Goal: Task Accomplishment & Management: Complete application form

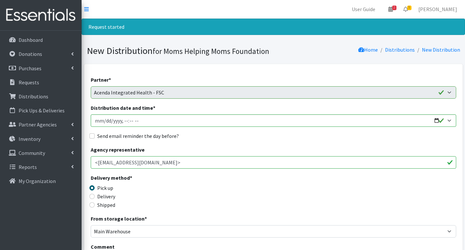
scroll to position [1077, 0]
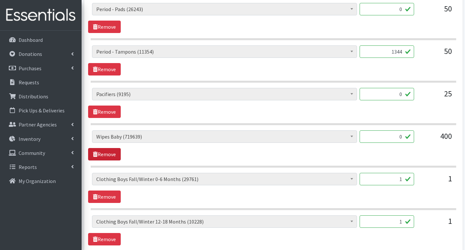
click at [98, 153] on link "Remove" at bounding box center [104, 154] width 33 height 12
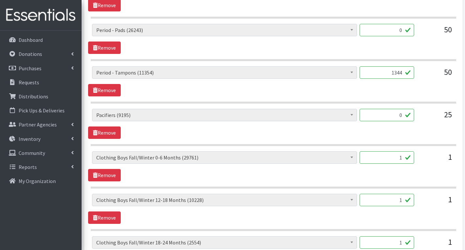
scroll to position [1044, 0]
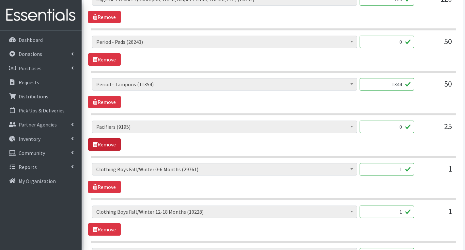
click at [103, 144] on link "Remove" at bounding box center [104, 144] width 33 height 12
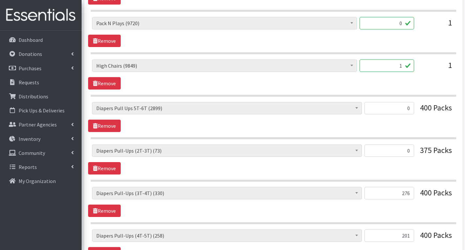
scroll to position [424, 0]
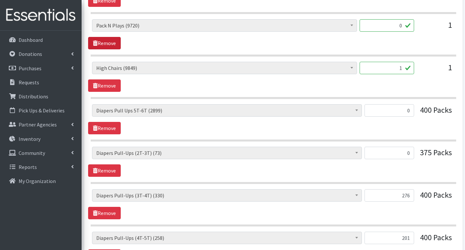
click at [112, 42] on link "Remove" at bounding box center [104, 43] width 33 height 12
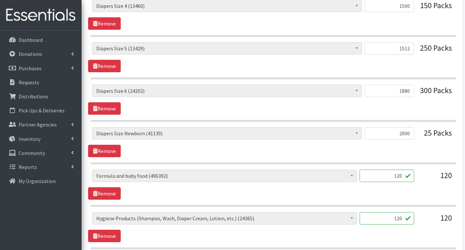
scroll to position [816, 0]
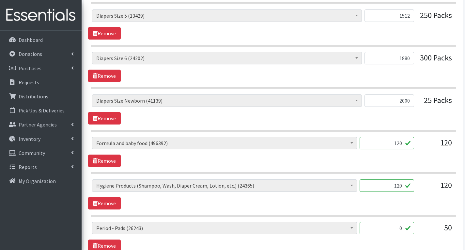
click at [404, 229] on input "0" at bounding box center [387, 228] width 55 height 12
type input "1402"
click at [401, 204] on div "# of Children this order will serve (69413) # of Individuals Living in Househol…" at bounding box center [273, 194] width 370 height 30
click at [412, 102] on input "2000" at bounding box center [390, 100] width 50 height 12
click at [403, 146] on input "120" at bounding box center [387, 143] width 55 height 12
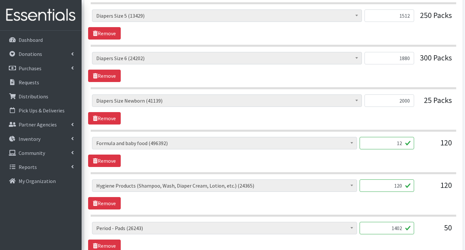
type input "1"
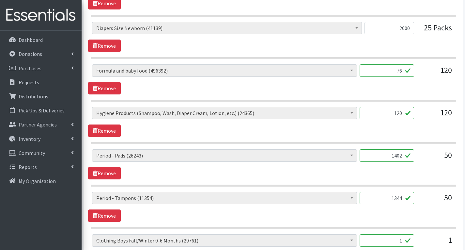
scroll to position [914, 0]
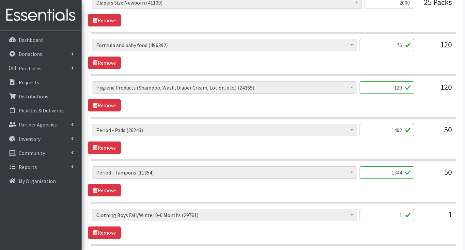
type input "76"
click at [404, 89] on input "120" at bounding box center [387, 87] width 55 height 12
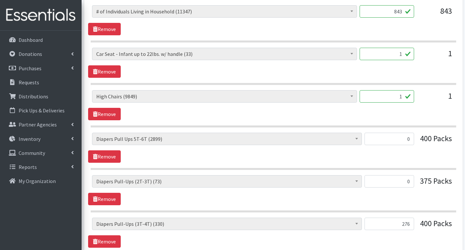
scroll to position [326, 0]
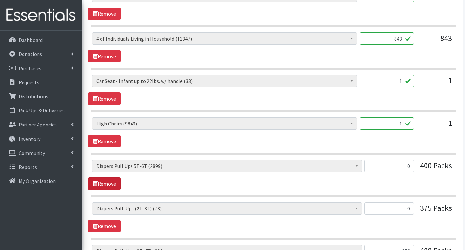
click at [105, 183] on link "Remove" at bounding box center [104, 183] width 33 height 12
click at [109, 181] on link "Remove" at bounding box center [104, 183] width 33 height 12
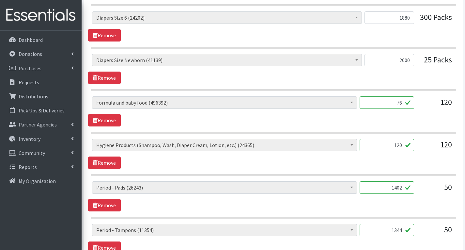
scroll to position [783, 0]
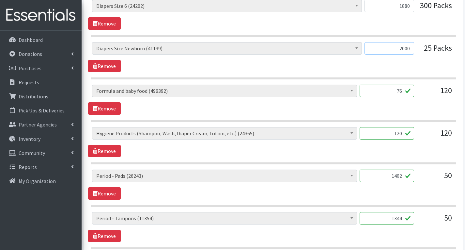
click at [413, 51] on input "2000" at bounding box center [390, 48] width 50 height 12
type input "2008"
click at [428, 142] on div "120" at bounding box center [435, 136] width 33 height 18
click at [403, 134] on input "120" at bounding box center [387, 133] width 55 height 12
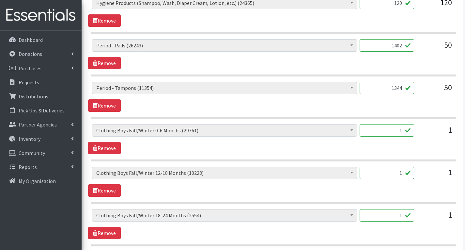
scroll to position [914, 0]
click at [405, 131] on input "1" at bounding box center [387, 130] width 55 height 12
type input "40"
click at [401, 175] on input "1" at bounding box center [387, 172] width 55 height 12
type input "40"
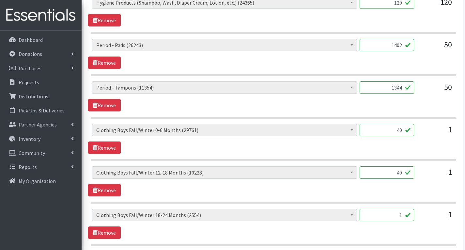
click at [401, 216] on input "1" at bounding box center [387, 215] width 55 height 12
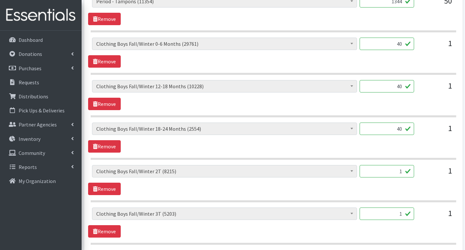
scroll to position [1012, 0]
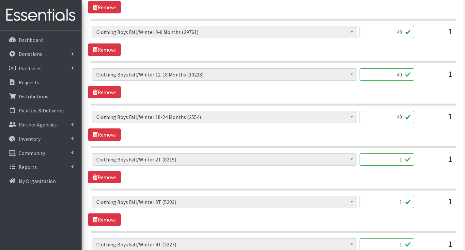
type input "40"
click at [403, 161] on input "1" at bounding box center [387, 159] width 55 height 12
type input "30"
click at [405, 204] on input "1" at bounding box center [387, 202] width 55 height 12
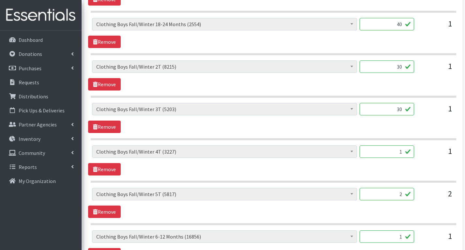
scroll to position [1110, 0]
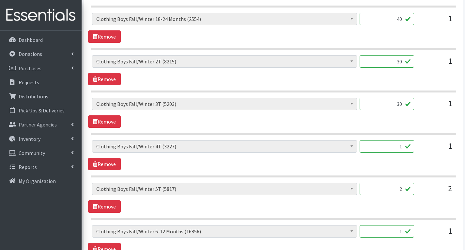
type input "30"
click at [404, 147] on input "1" at bounding box center [387, 146] width 55 height 12
type input "40"
click at [403, 189] on input "2" at bounding box center [387, 188] width 55 height 12
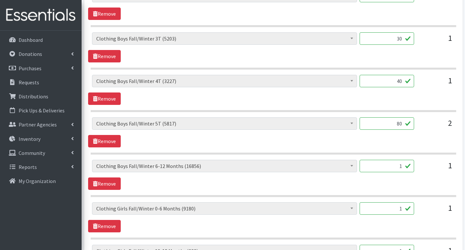
scroll to position [1208, 0]
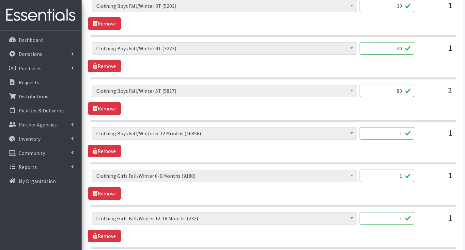
type input "80"
click at [405, 136] on input "1" at bounding box center [387, 133] width 55 height 12
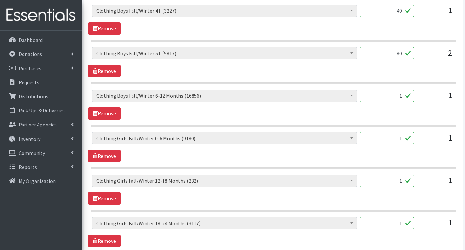
scroll to position [1240, 0]
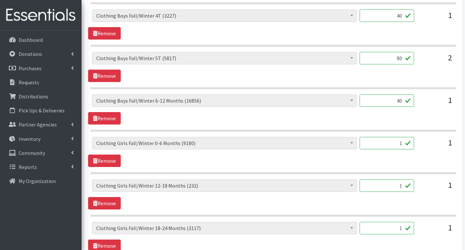
type input "40"
click at [294, 154] on span "# of Children this order will serve (69413) # of Individuals Living in Househol…" at bounding box center [224, 146] width 265 height 18
click at [403, 146] on input "1" at bounding box center [387, 143] width 55 height 12
type input "40"
click at [403, 187] on input "1" at bounding box center [387, 185] width 55 height 12
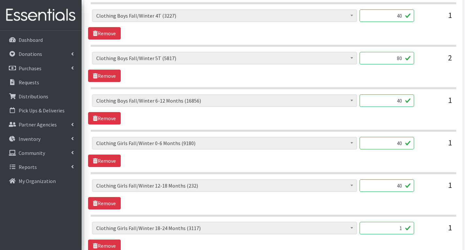
type input "40"
click at [406, 229] on input "1" at bounding box center [387, 228] width 55 height 12
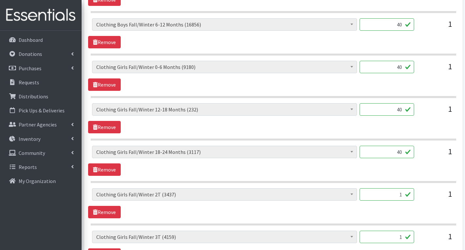
scroll to position [1338, 0]
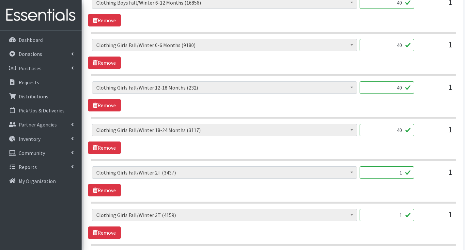
type input "40"
click at [406, 174] on input "1" at bounding box center [387, 172] width 55 height 12
type input "30"
click at [402, 215] on input "1" at bounding box center [387, 215] width 55 height 12
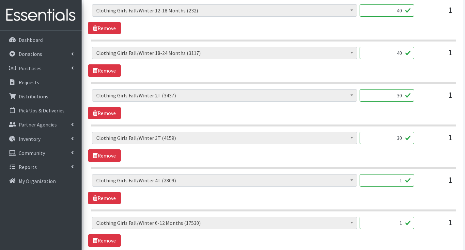
scroll to position [1436, 0]
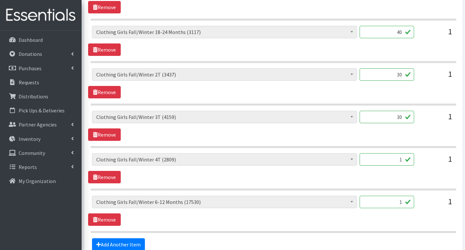
type input "30"
click at [403, 160] on input "1" at bounding box center [387, 159] width 55 height 12
type input "30"
